Goal: Task Accomplishment & Management: Complete application form

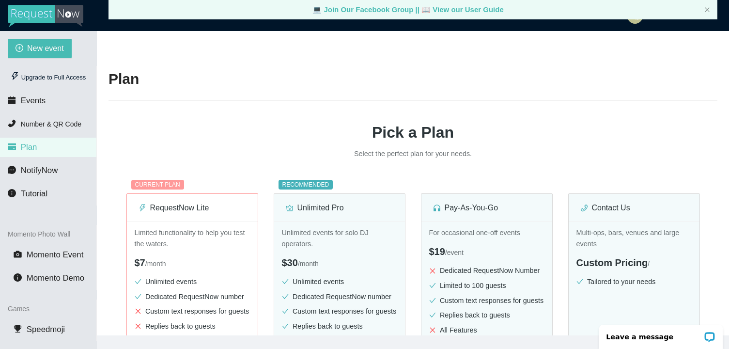
click at [702, 3] on div "💻 Join Our Facebook Group || 📖 View our User Guide" at bounding box center [412, 9] width 609 height 19
click at [707, 7] on icon "close" at bounding box center [707, 10] width 6 height 6
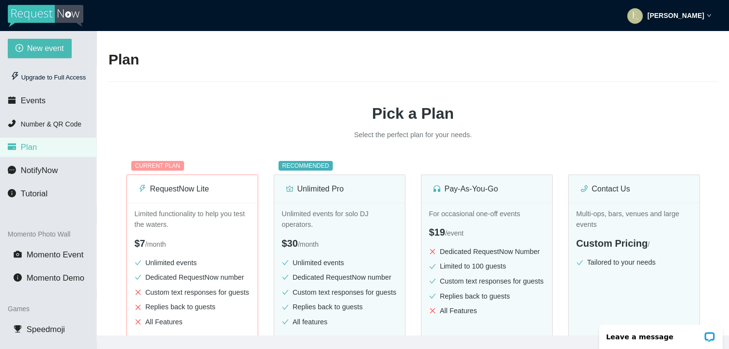
click at [708, 15] on icon "down" at bounding box center [708, 15] width 5 height 5
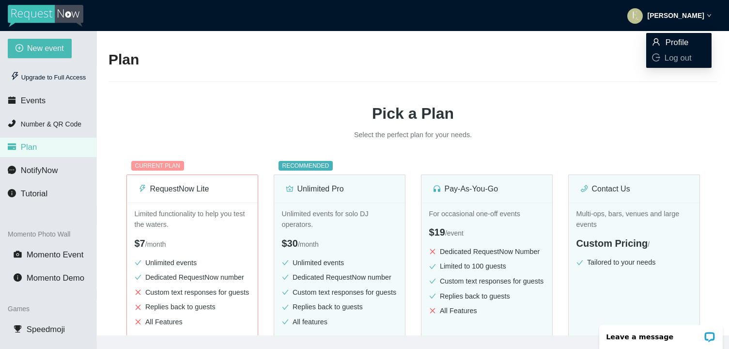
click at [679, 39] on span "Profile" at bounding box center [676, 42] width 23 height 9
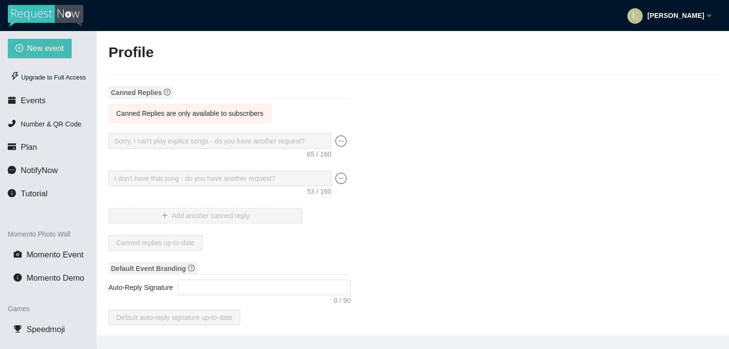
type input "Eyrae"
type input "Kang"
type input "EYRAE"
type input "DJ"
type input "(714) 400-8105"
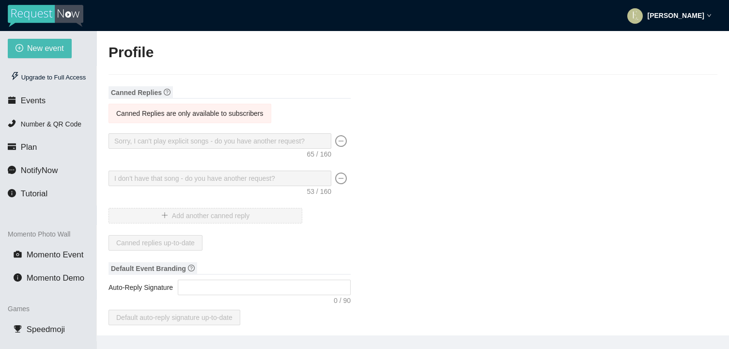
type input "eyrae@camia.cl"
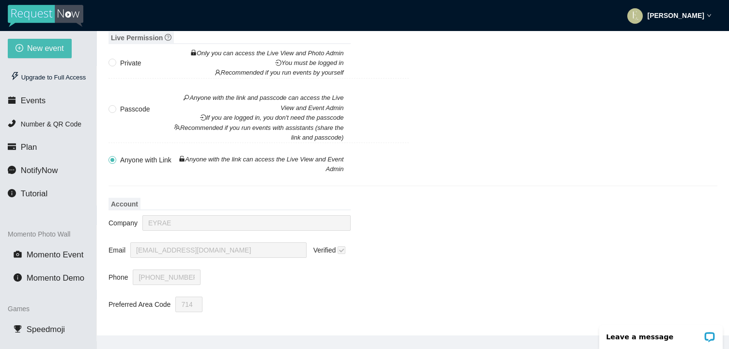
scroll to position [31, 0]
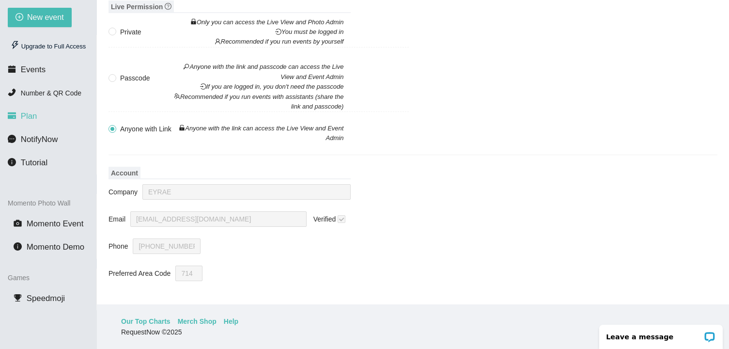
click at [33, 117] on span "Plan" at bounding box center [29, 115] width 16 height 9
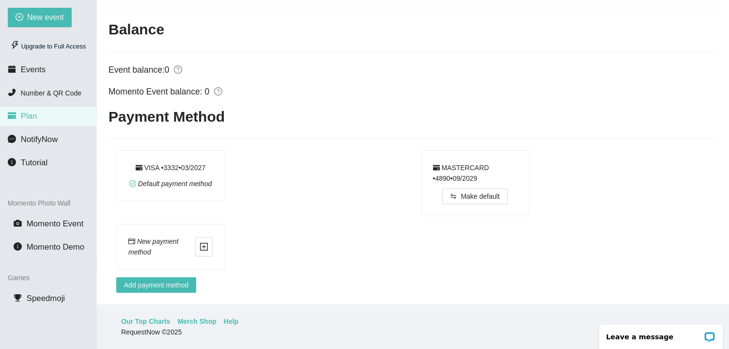
scroll to position [384, 0]
click at [201, 178] on div "Default payment method" at bounding box center [170, 183] width 83 height 11
click at [491, 191] on span "Make default" at bounding box center [479, 196] width 39 height 11
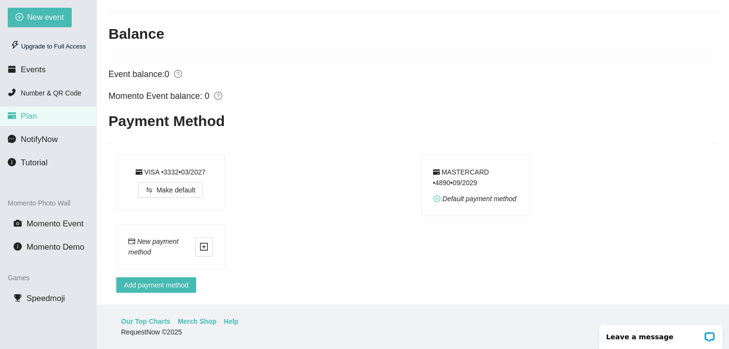
scroll to position [390, 0]
click at [660, 339] on p "Leave a message" at bounding box center [654, 337] width 96 height 8
click at [76, 88] on li "Number & QR Code" at bounding box center [48, 92] width 96 height 19
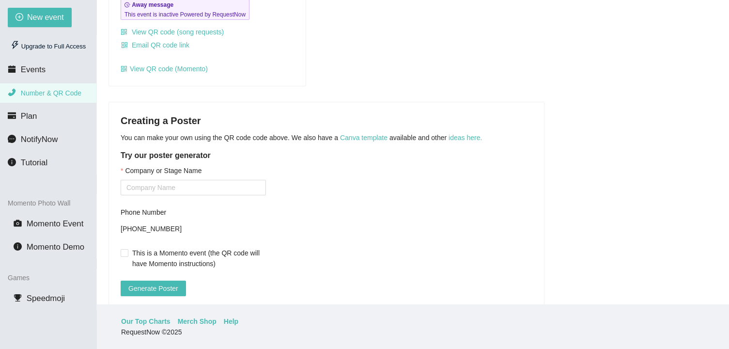
scroll to position [161, 0]
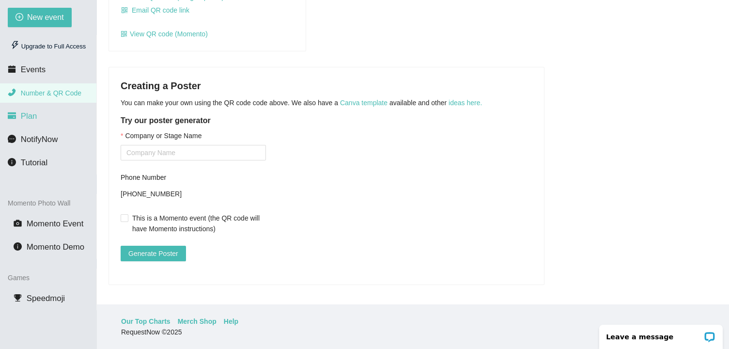
click at [42, 119] on li "Plan" at bounding box center [48, 116] width 96 height 19
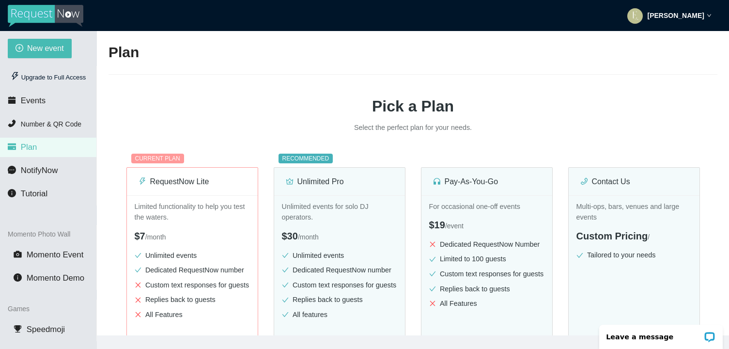
click at [59, 32] on div "New event Upgrade to Full Access Events Number & QR Code Plan NotifyNow Tutoria…" at bounding box center [48, 205] width 97 height 349
click at [61, 12] on img at bounding box center [46, 16] width 76 height 22
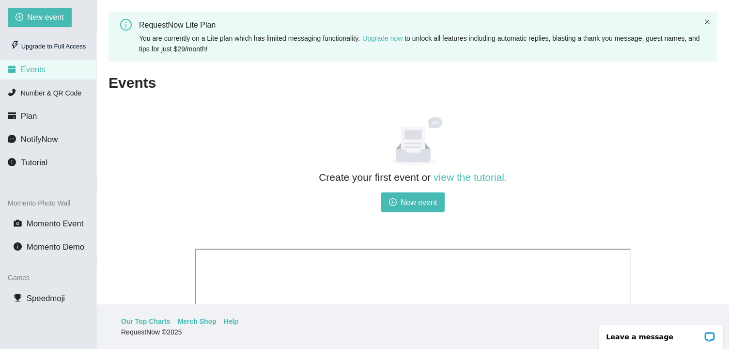
click at [709, 22] on icon "close" at bounding box center [707, 22] width 6 height 6
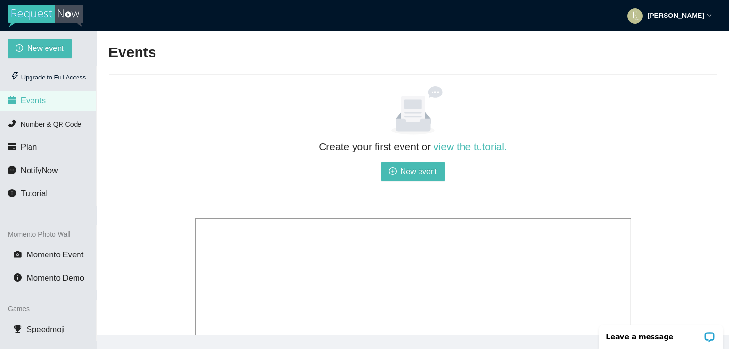
click at [692, 16] on strong "Eyrae Kang" at bounding box center [675, 16] width 57 height 8
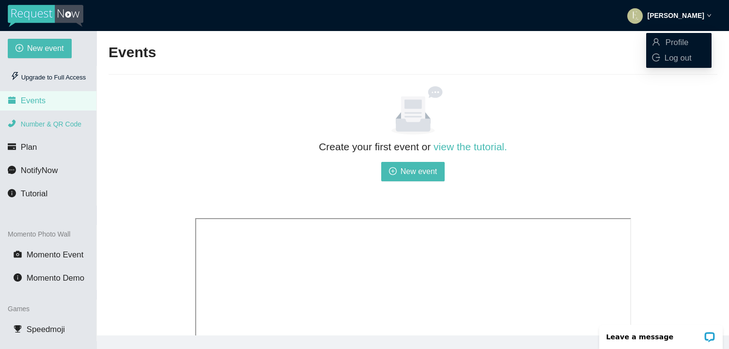
click at [70, 131] on li "Number & QR Code" at bounding box center [48, 123] width 96 height 19
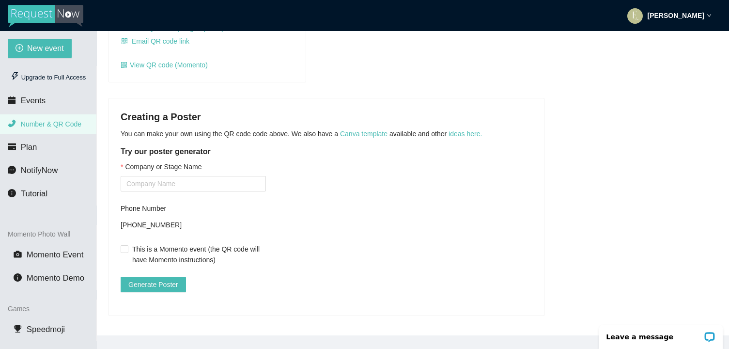
scroll to position [161, 0]
click at [45, 147] on li "Plan" at bounding box center [48, 147] width 96 height 19
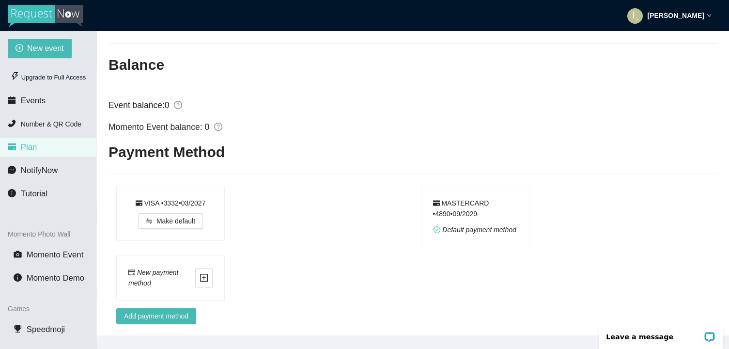
scroll to position [390, 0]
click at [136, 198] on div "VISA • 3332 • 0 3 / 2027" at bounding box center [171, 203] width 70 height 11
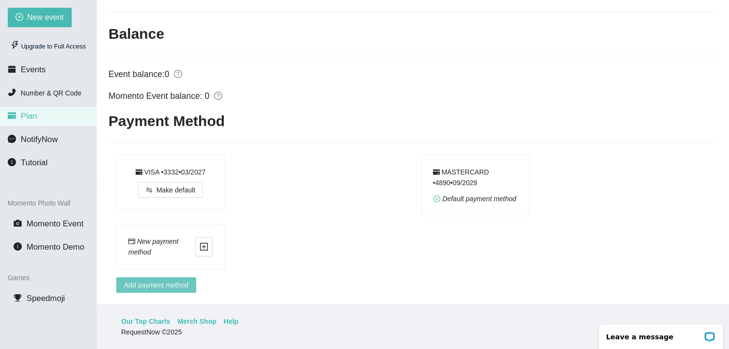
click at [135, 279] on span "Add payment method" at bounding box center [156, 284] width 64 height 11
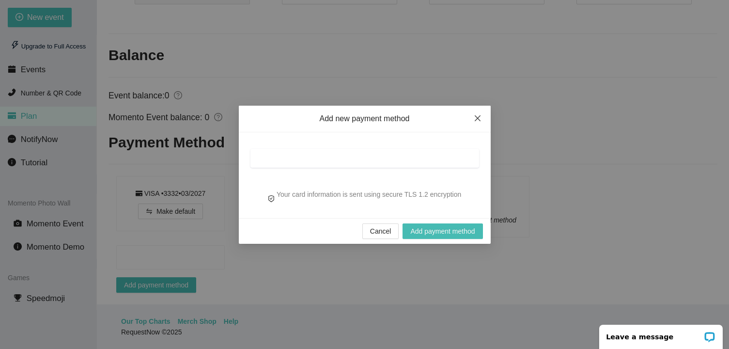
click at [474, 122] on icon "close" at bounding box center [478, 118] width 8 height 8
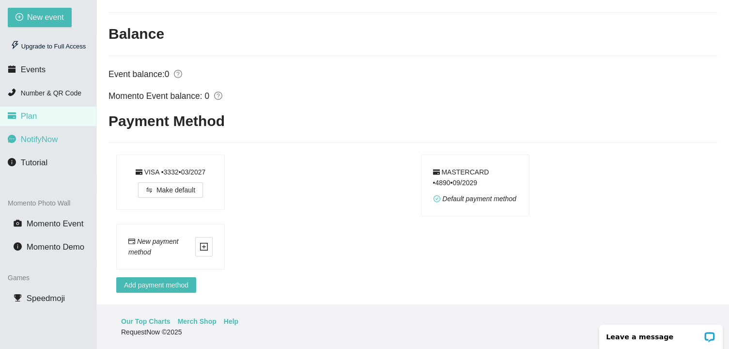
click at [54, 140] on span "NotifyNow" at bounding box center [39, 139] width 37 height 9
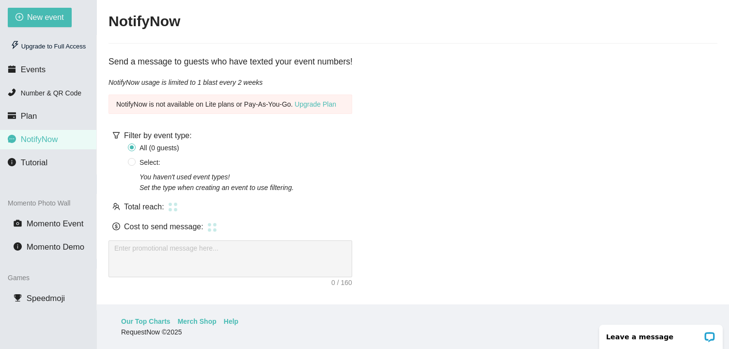
scroll to position [3, 0]
click at [55, 150] on ul "Upgrade to Full Access Events Number & QR Code Plan NotifyNow Tutorial" at bounding box center [48, 104] width 97 height 139
click at [55, 151] on ul "Upgrade to Full Access Events Number & QR Code Plan NotifyNow Tutorial" at bounding box center [48, 104] width 97 height 139
click at [55, 166] on li "Tutorial" at bounding box center [48, 162] width 96 height 19
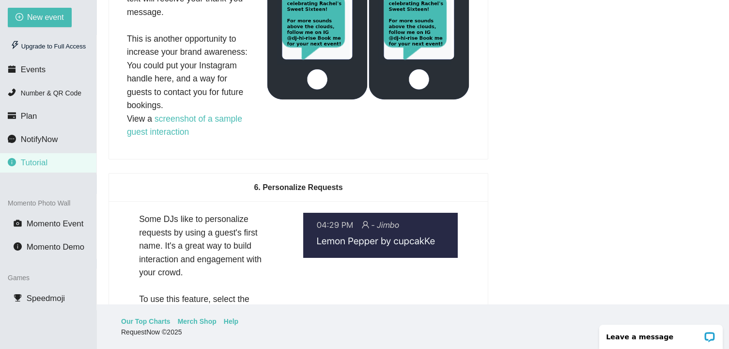
scroll to position [1734, 0]
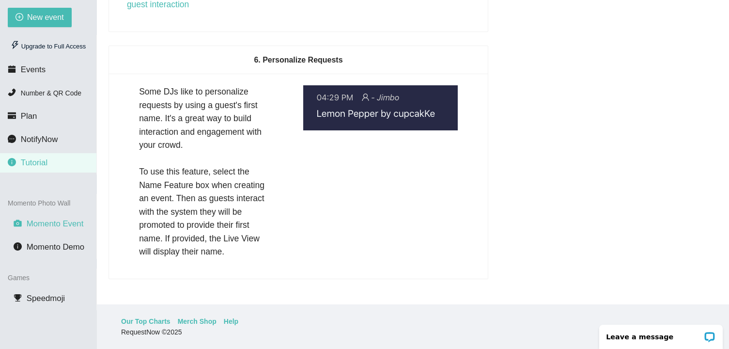
click at [29, 229] on li "Momento Event" at bounding box center [48, 223] width 96 height 19
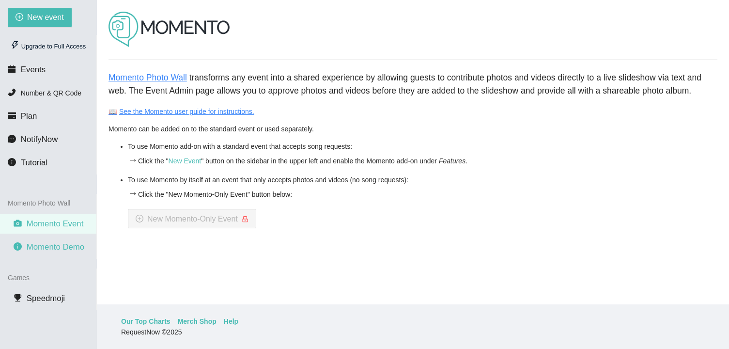
click at [36, 247] on span "Momento Demo" at bounding box center [56, 246] width 58 height 9
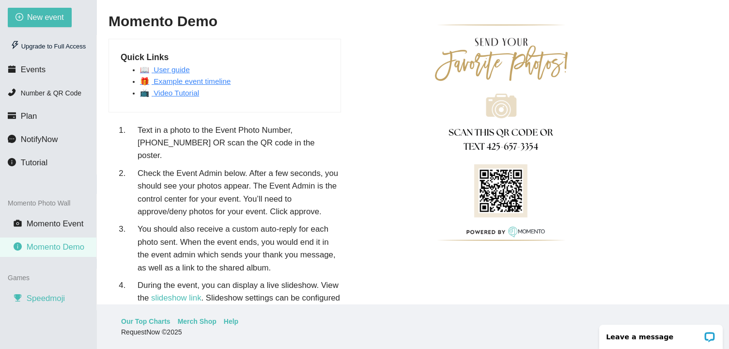
click at [41, 292] on li "Speedmoji" at bounding box center [48, 298] width 96 height 19
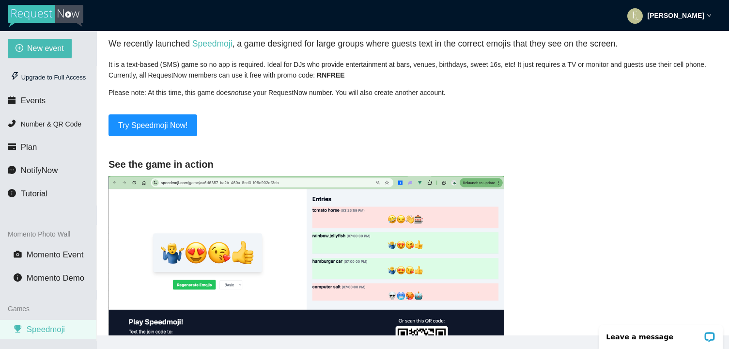
scroll to position [139, 0]
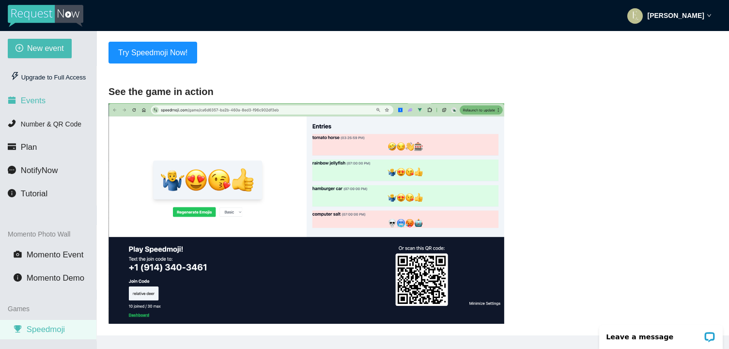
click at [37, 99] on span "Events" at bounding box center [33, 100] width 25 height 9
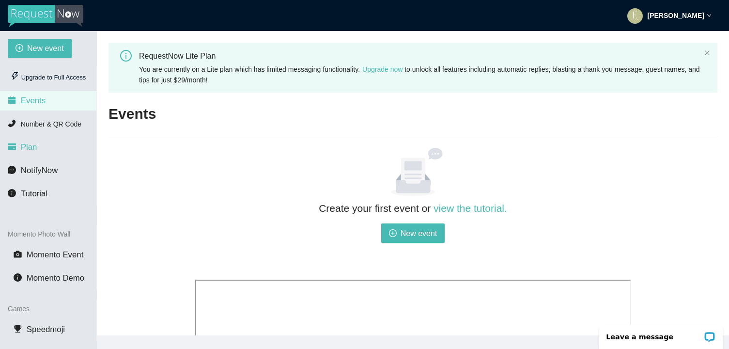
click at [55, 151] on li "Plan" at bounding box center [48, 147] width 96 height 19
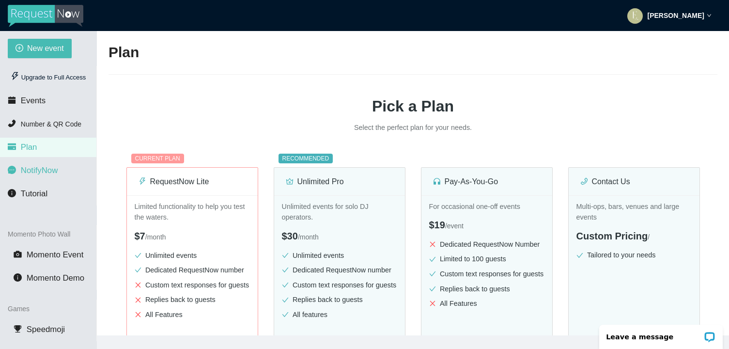
click at [57, 175] on li "NotifyNow" at bounding box center [48, 170] width 96 height 19
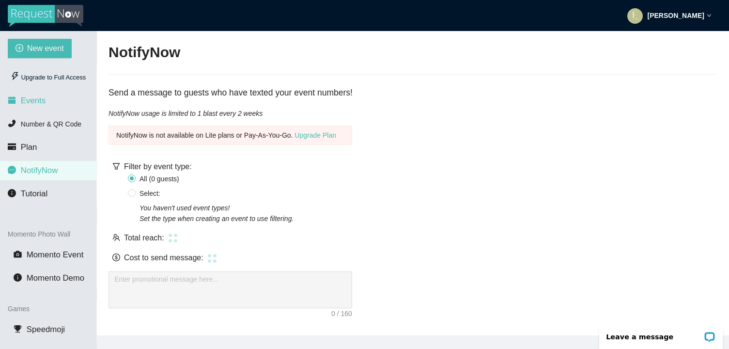
click at [58, 92] on li "Events" at bounding box center [48, 100] width 96 height 19
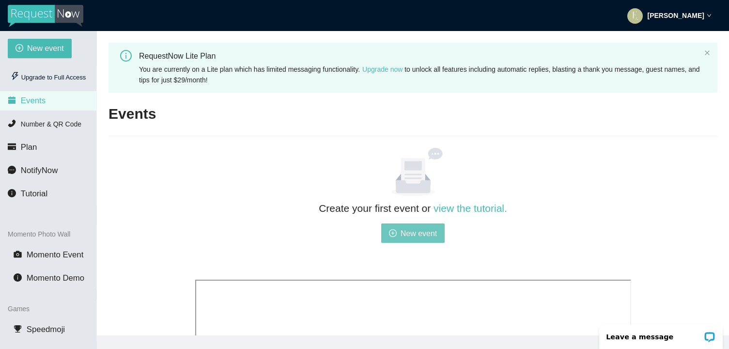
click at [400, 231] on span "New event" at bounding box center [418, 233] width 37 height 12
type textarea "https://virtualdj.com/ask/DJ_Spinz"
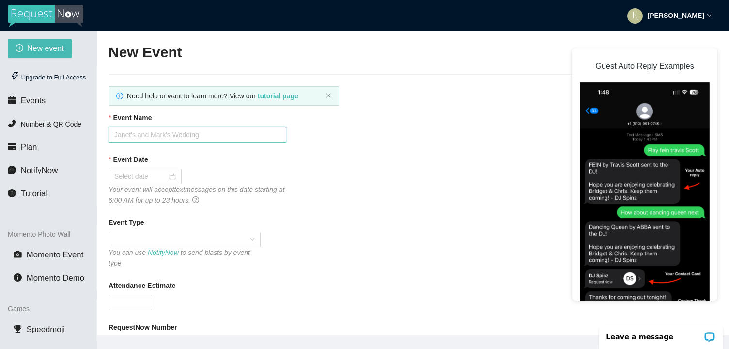
click at [199, 139] on input "Event Name" at bounding box center [197, 134] width 178 height 15
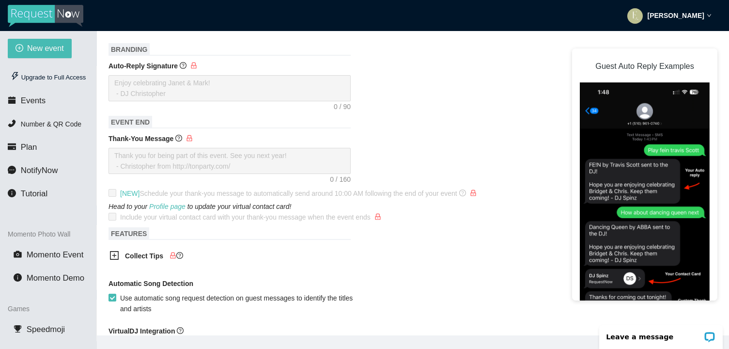
scroll to position [352, 0]
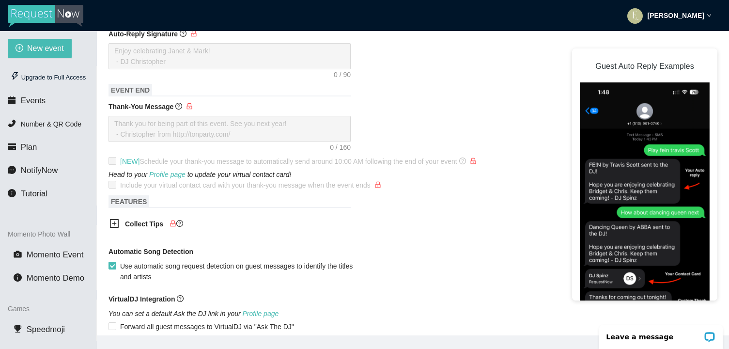
click at [127, 221] on b "Collect Tips" at bounding box center [144, 224] width 38 height 8
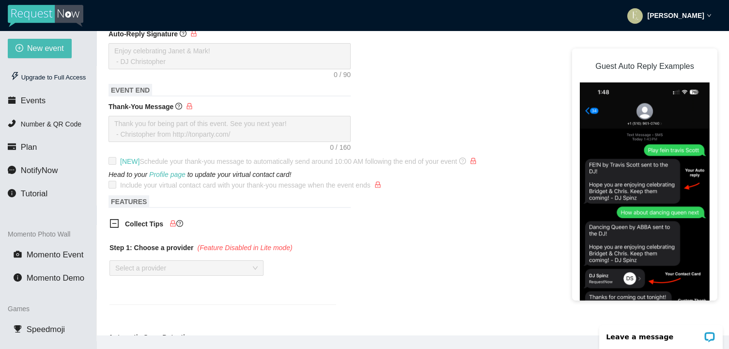
click at [165, 259] on div "Step 1: Choose a provider (Feature Disabled in Lite mode) Select a provider" at bounding box center [222, 267] width 227 height 50
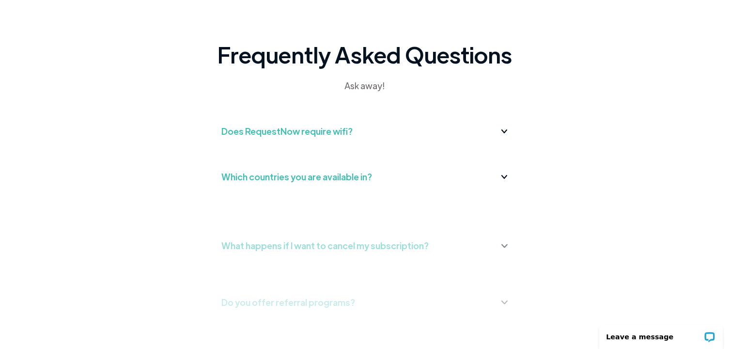
scroll to position [271, 0]
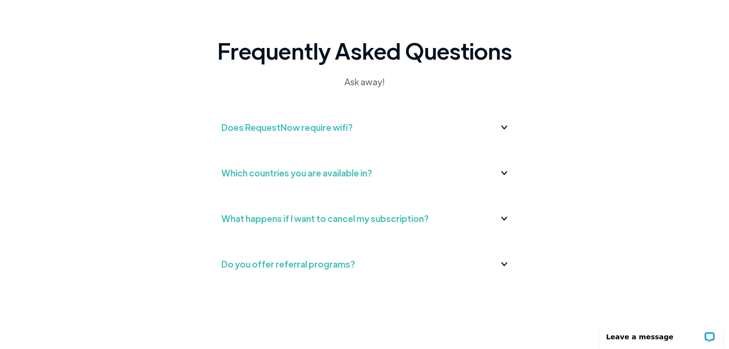
click at [303, 216] on div "What happens if I want to cancel my subscription?" at bounding box center [324, 218] width 207 height 15
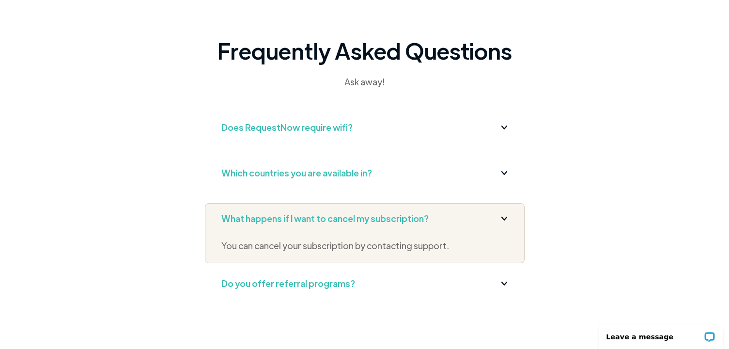
click at [433, 245] on p "You can cancel your subscription by contacting support." at bounding box center [364, 245] width 287 height 15
